Goal: Find specific page/section: Find specific page/section

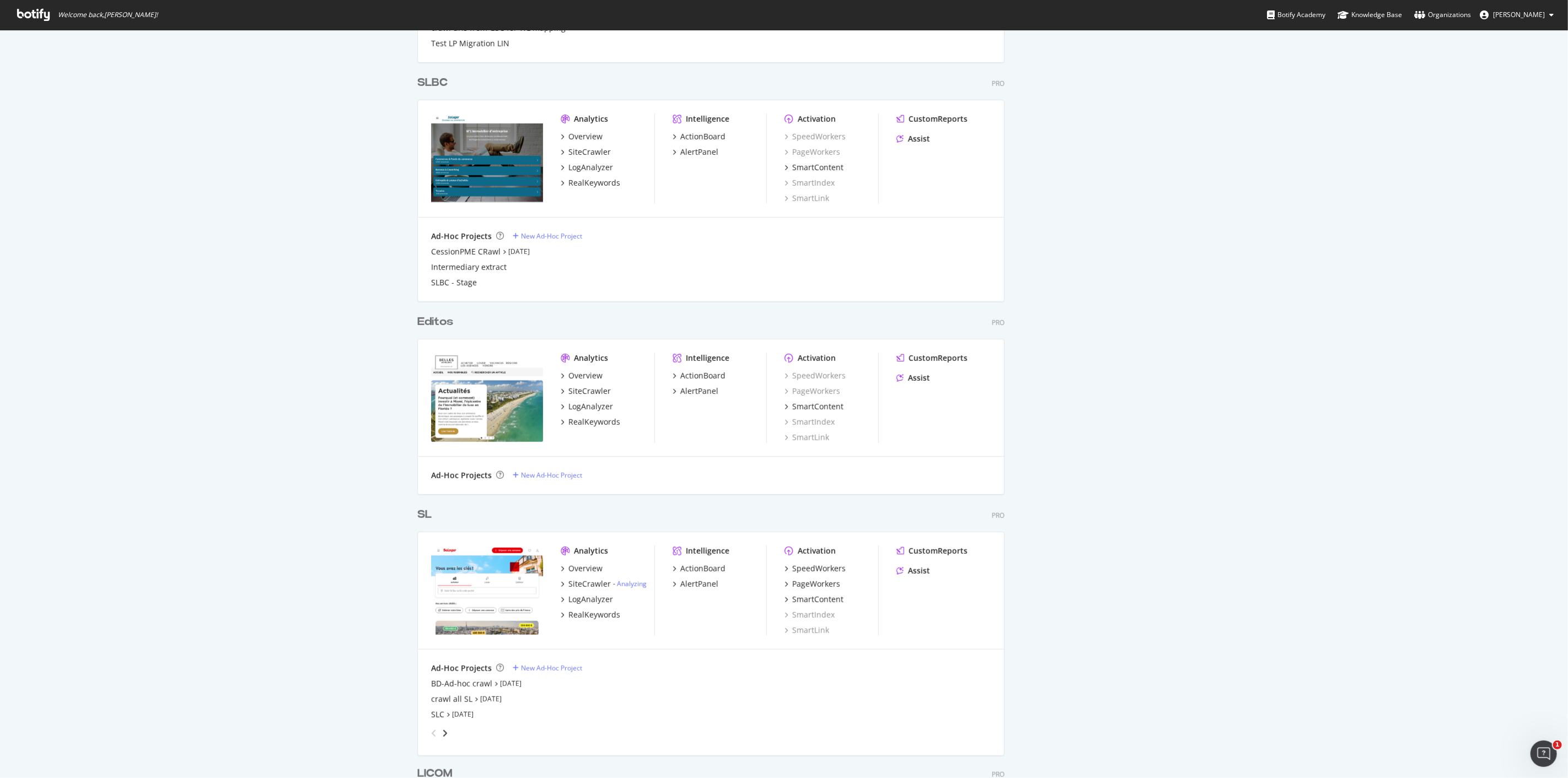
scroll to position [489, 0]
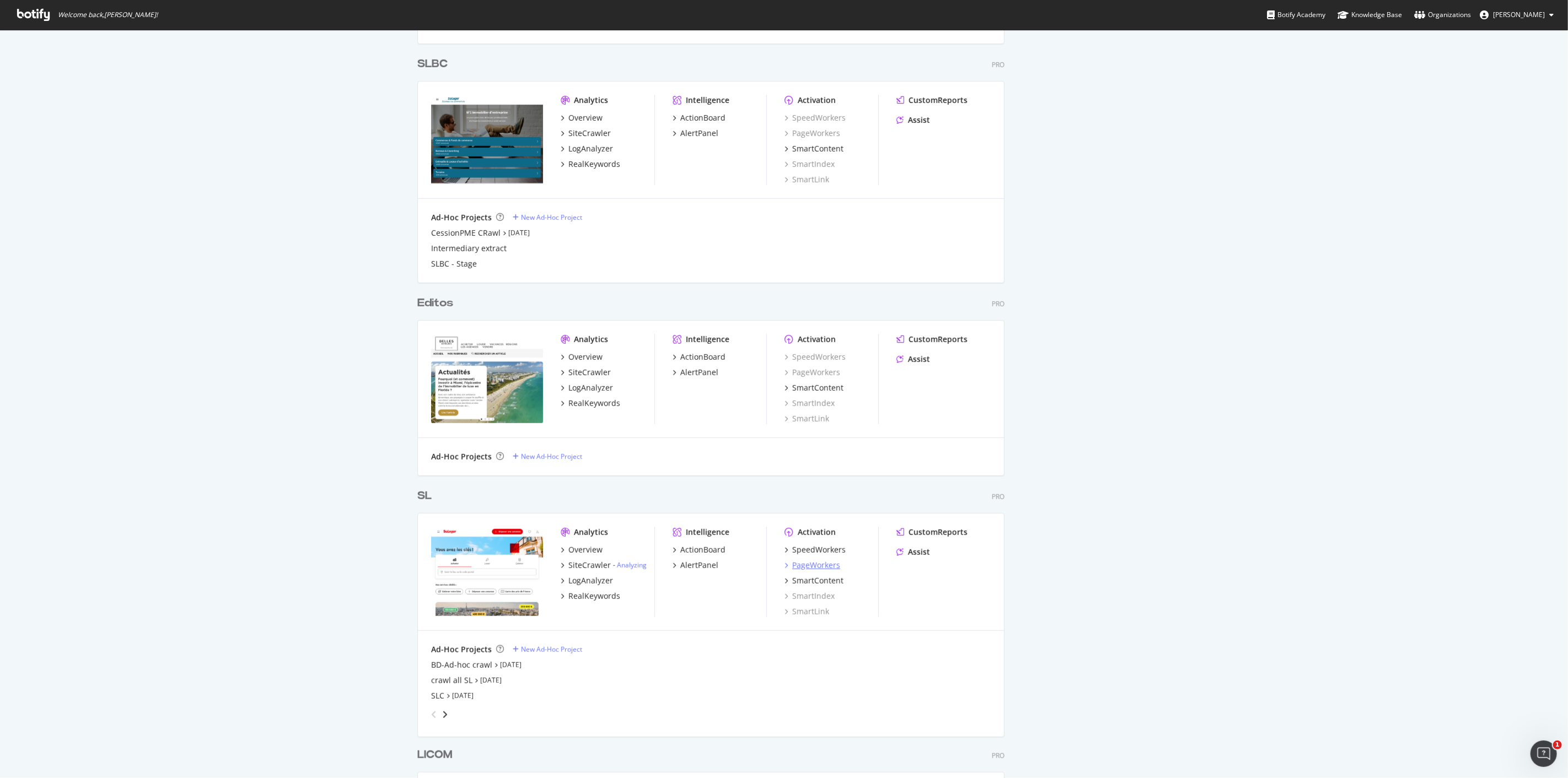
click at [824, 565] on div "PageWorkers" at bounding box center [816, 566] width 48 height 11
